Goal: Navigation & Orientation: Find specific page/section

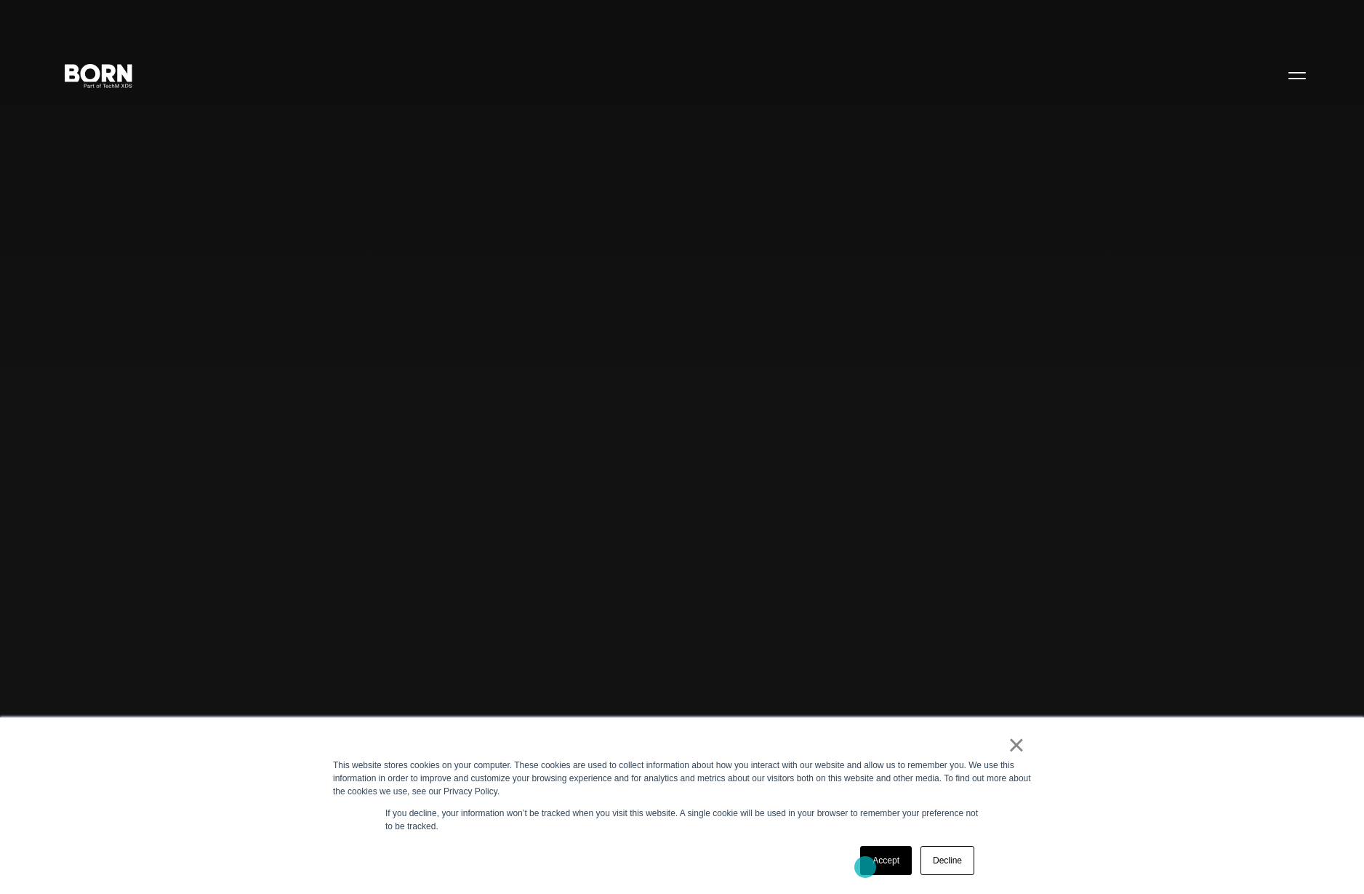
click at [866, 868] on link "Accept" at bounding box center [886, 860] width 52 height 29
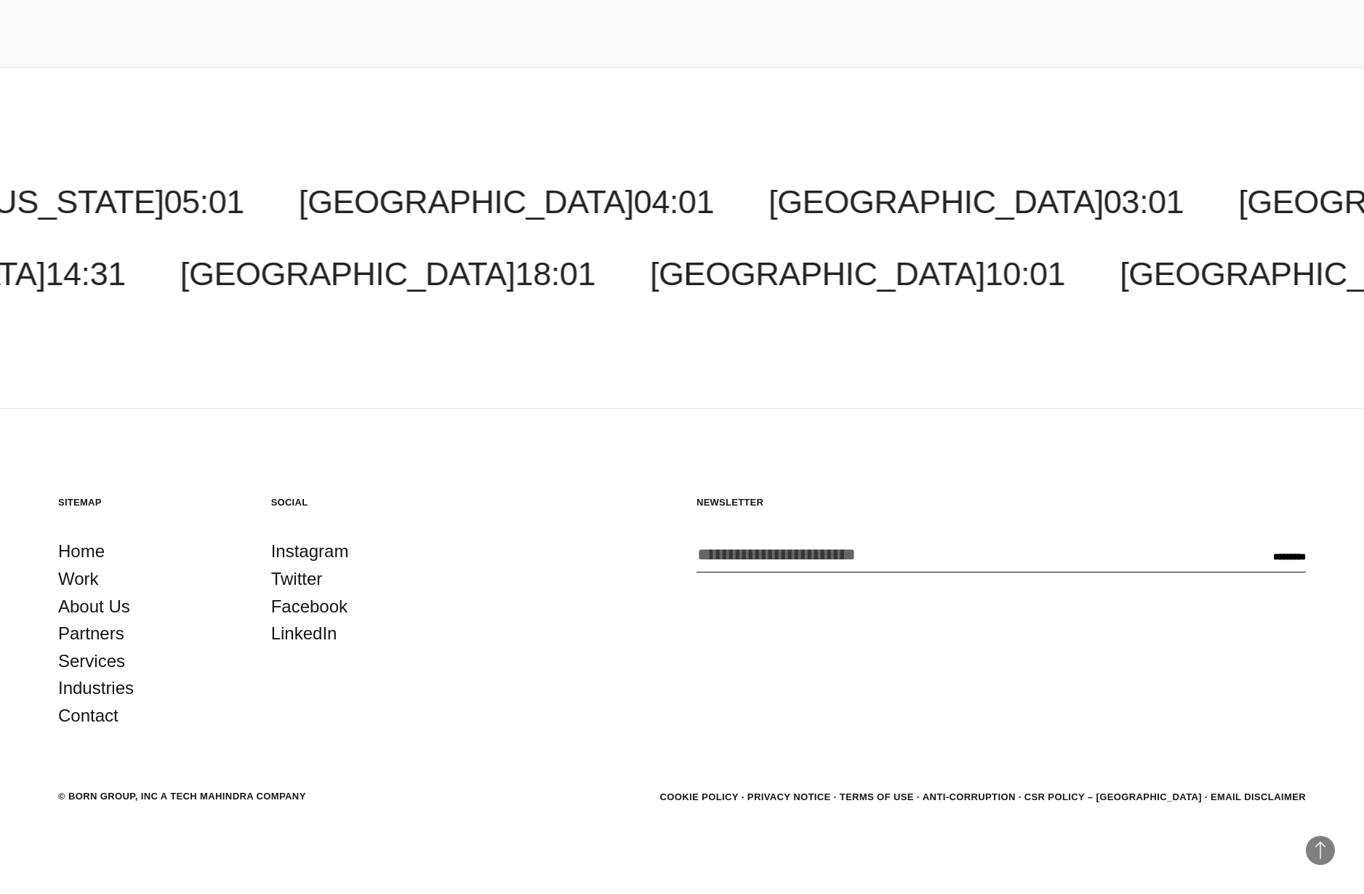
scroll to position [5743, 0]
click at [1016, 794] on link "Anti-Corruption" at bounding box center [969, 796] width 93 height 11
click at [914, 799] on link "Terms of Use" at bounding box center [877, 796] width 74 height 11
click at [831, 792] on link "Privacy Notice" at bounding box center [790, 796] width 84 height 11
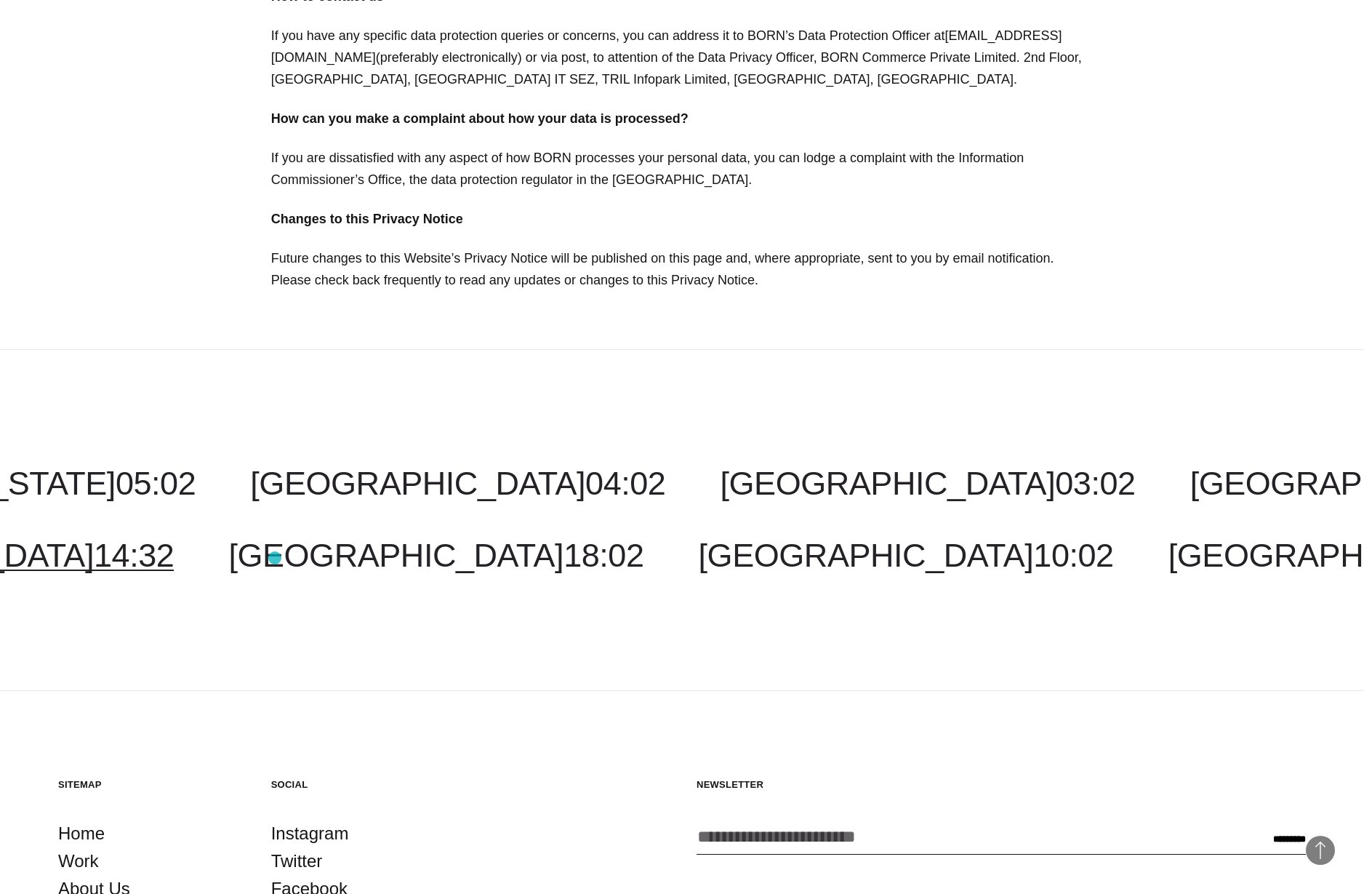
scroll to position [4884, 0]
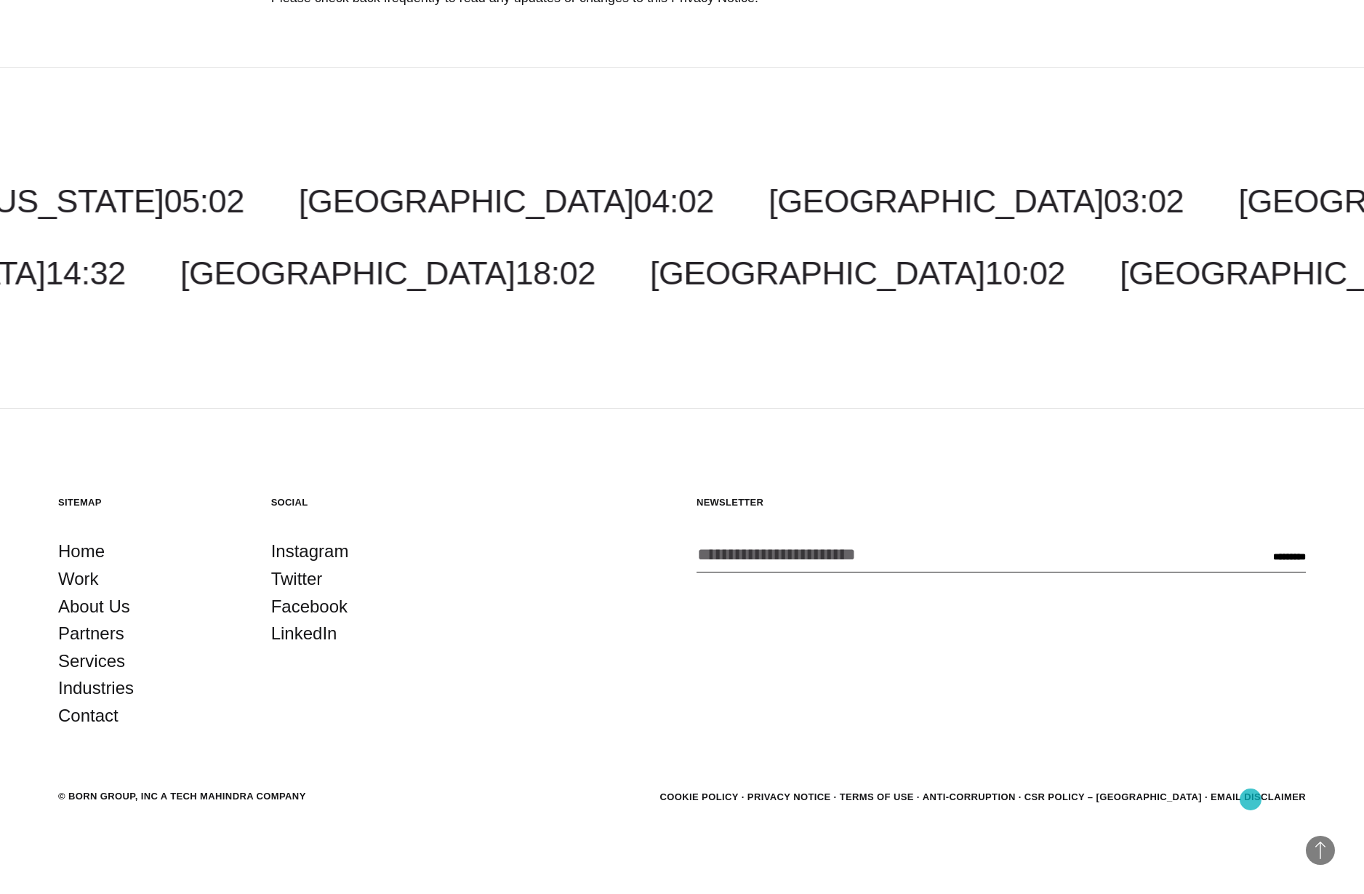
click at [1252, 799] on link "Email Disclaimer" at bounding box center [1258, 796] width 95 height 11
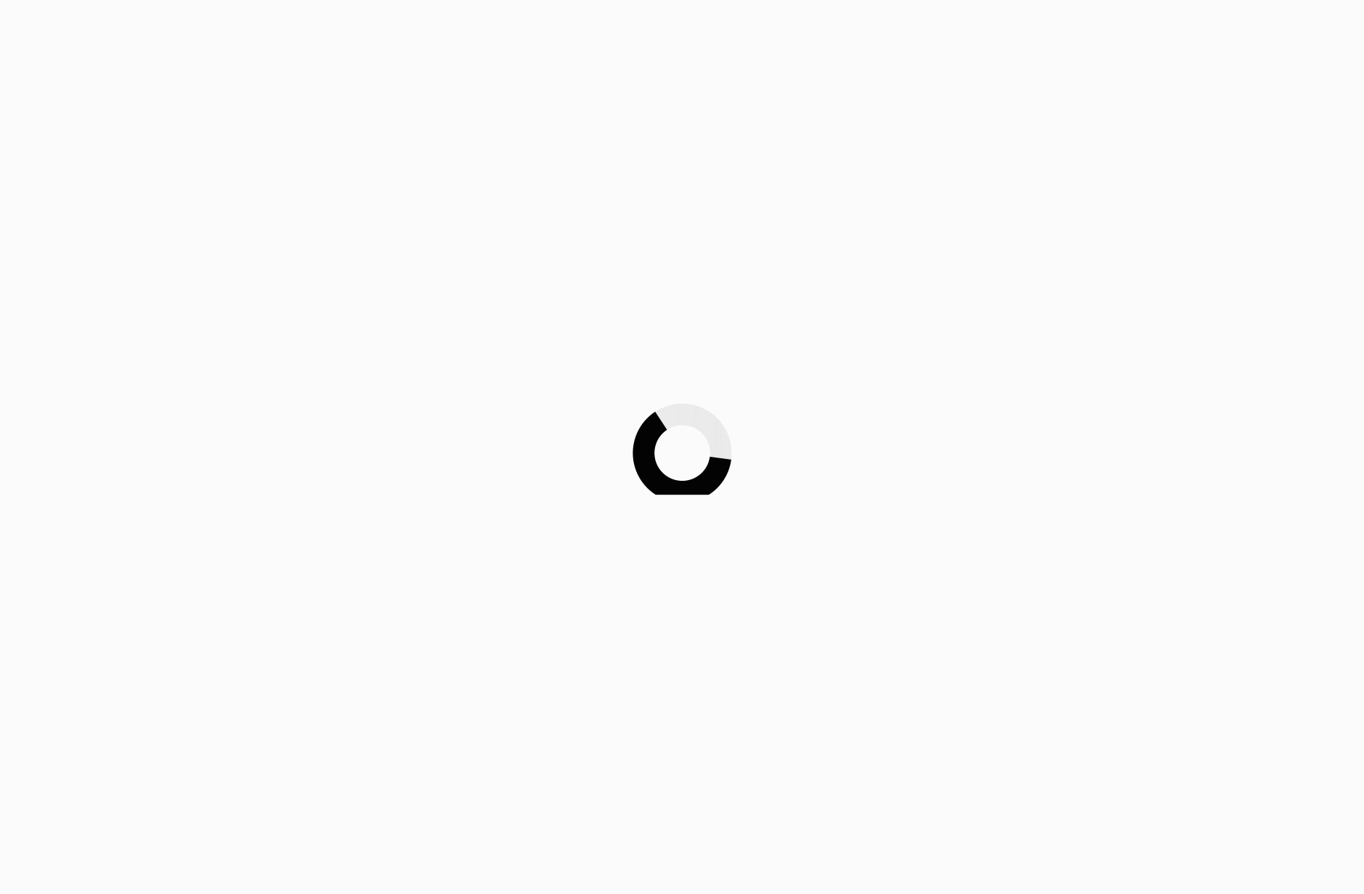
scroll to position [5743, 0]
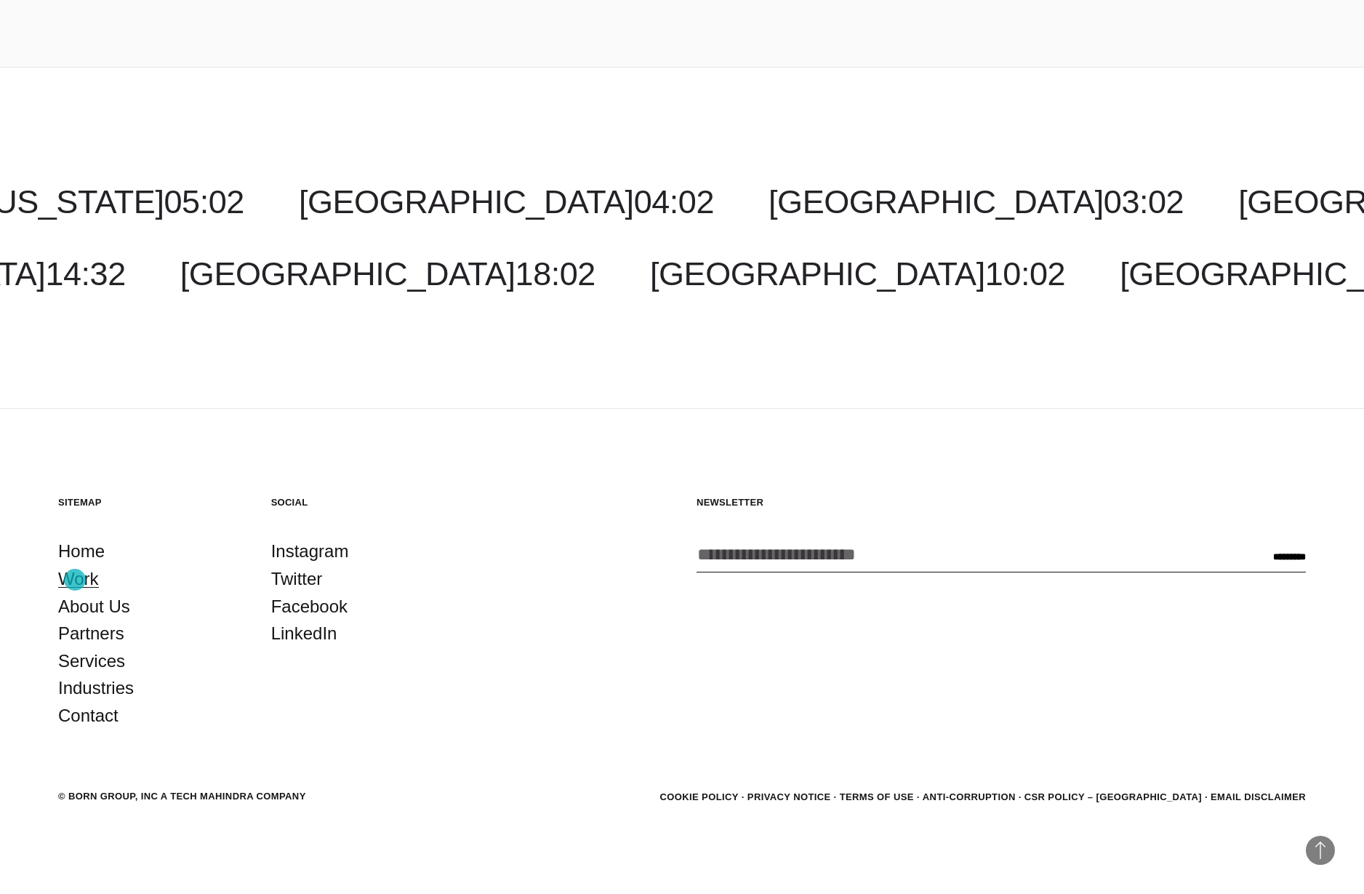
click at [75, 580] on link "Work" at bounding box center [78, 579] width 41 height 28
click at [295, 556] on link "Instagram" at bounding box center [310, 551] width 78 height 28
click at [302, 586] on link "Twitter" at bounding box center [297, 579] width 52 height 28
drag, startPoint x: 309, startPoint y: 607, endPoint x: 326, endPoint y: 607, distance: 16.7
click at [309, 607] on link "Facebook" at bounding box center [309, 607] width 76 height 28
